Goal: Find specific page/section: Find specific page/section

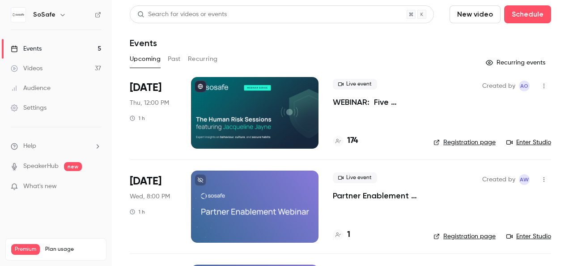
click at [526, 141] on link "Enter Studio" at bounding box center [528, 142] width 45 height 9
